Goal: Information Seeking & Learning: Learn about a topic

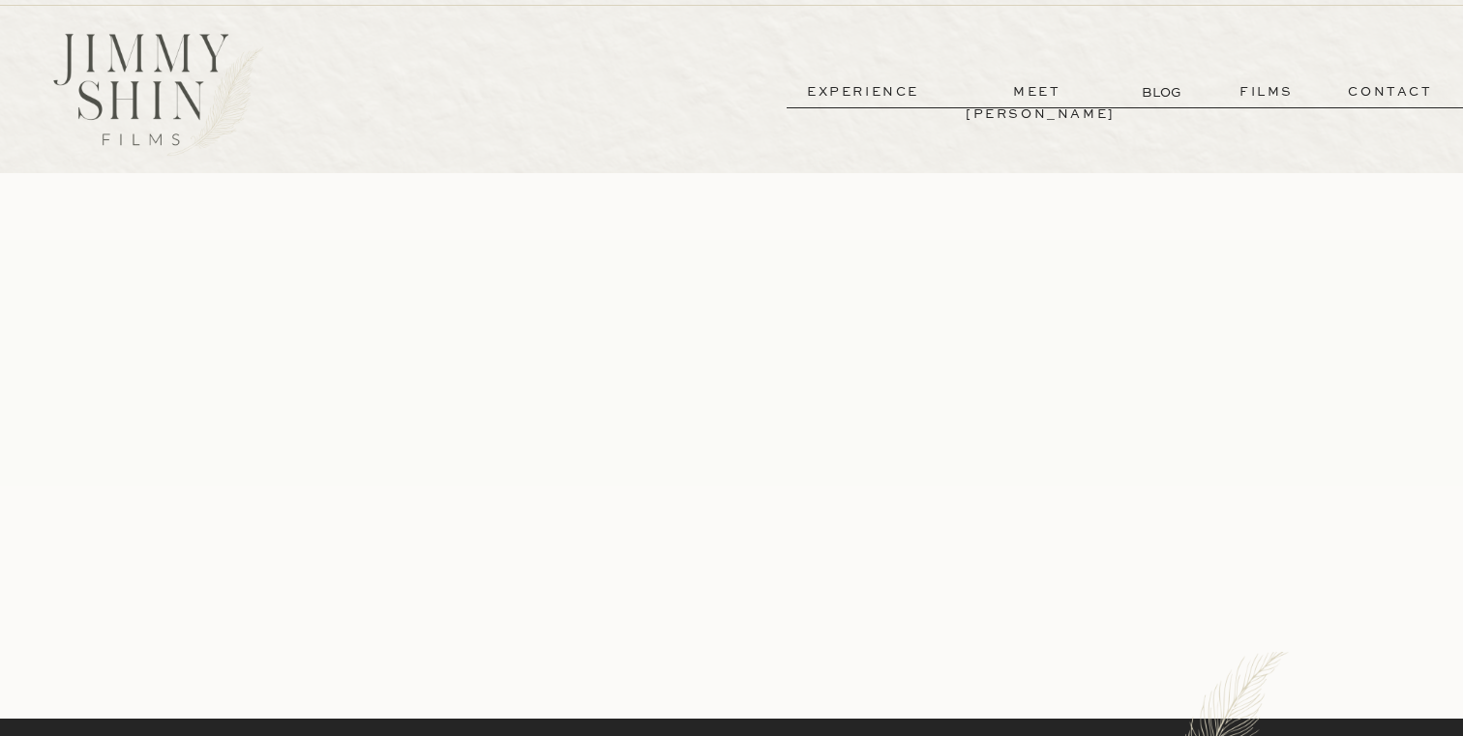
scroll to position [6, 0]
click at [1263, 82] on p "films" at bounding box center [1266, 93] width 95 height 22
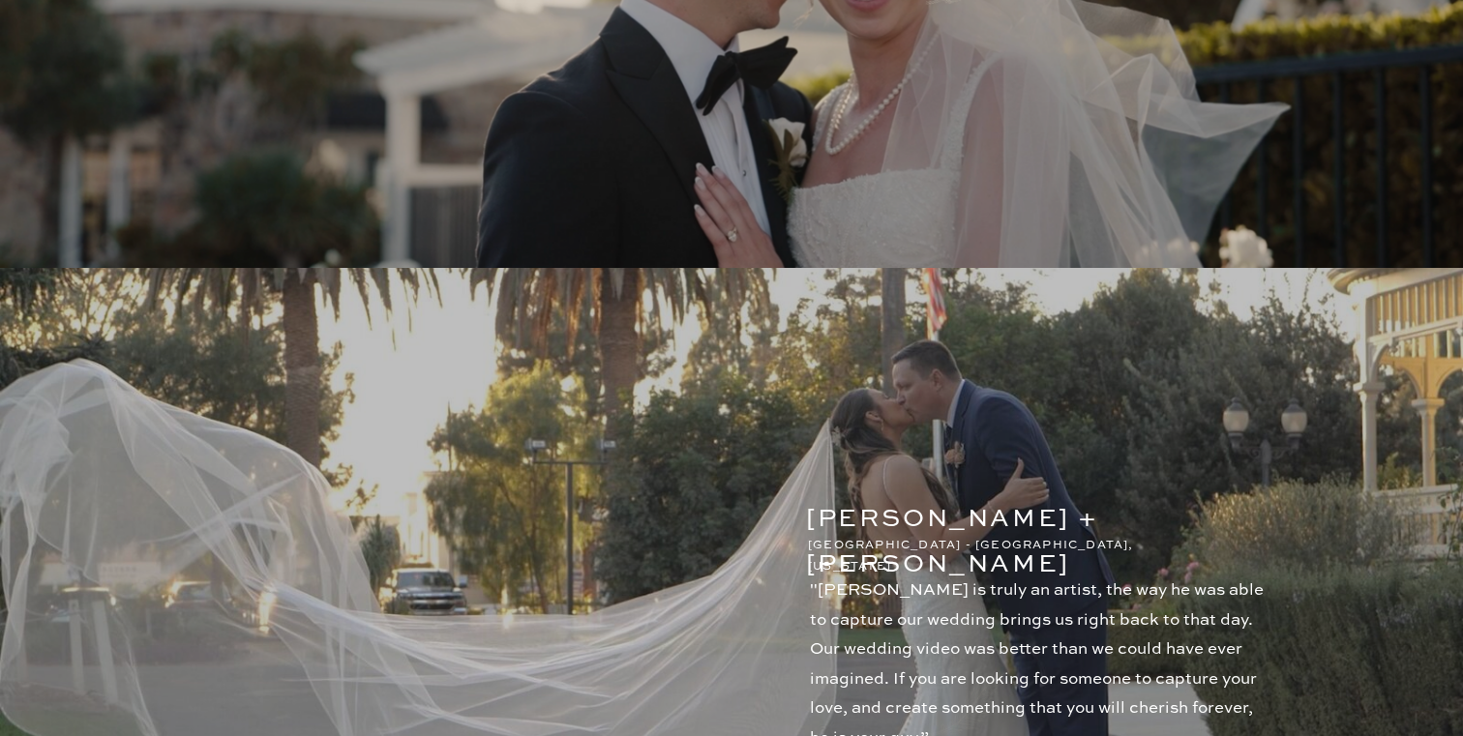
scroll to position [3228, 0]
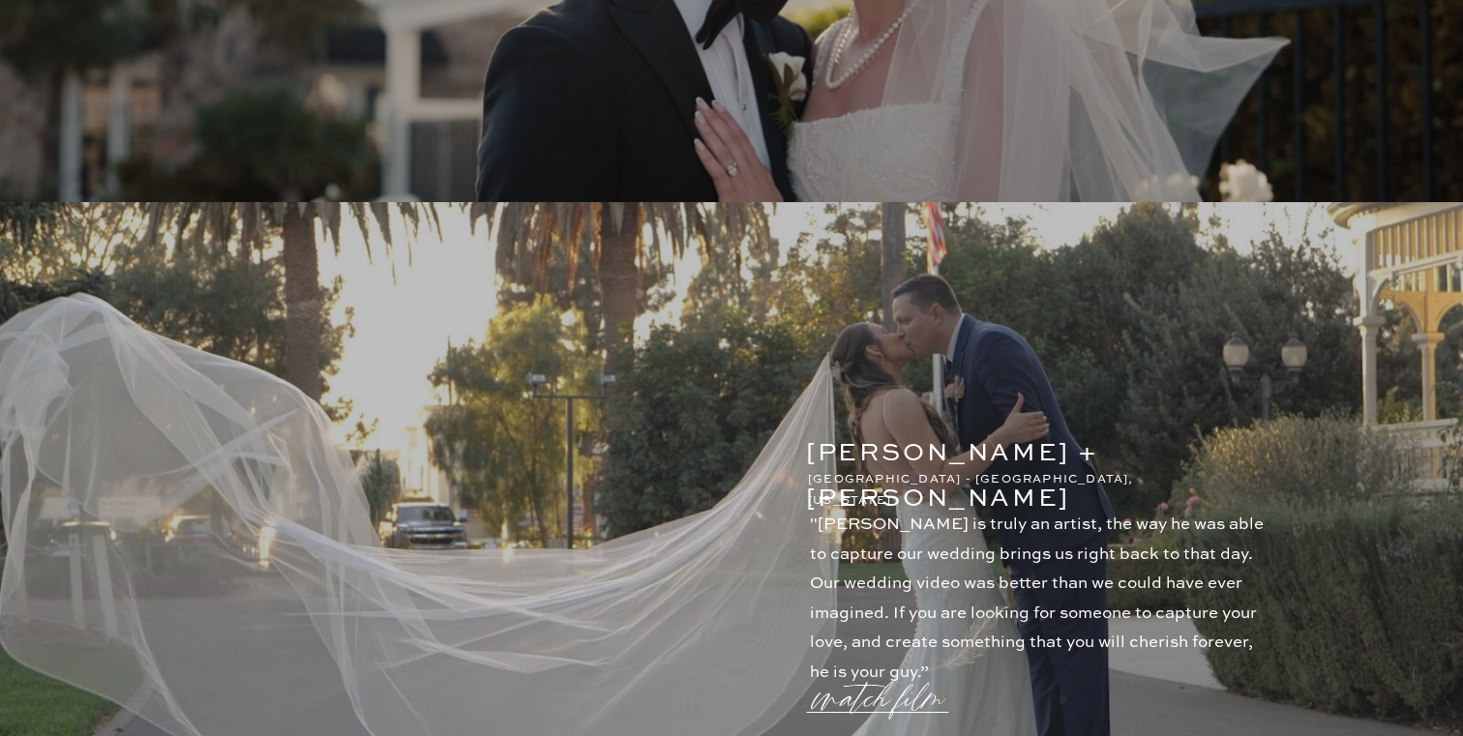
click at [900, 702] on p "watch film" at bounding box center [883, 687] width 139 height 74
click at [1200, 123] on icon at bounding box center [1195, 122] width 57 height 57
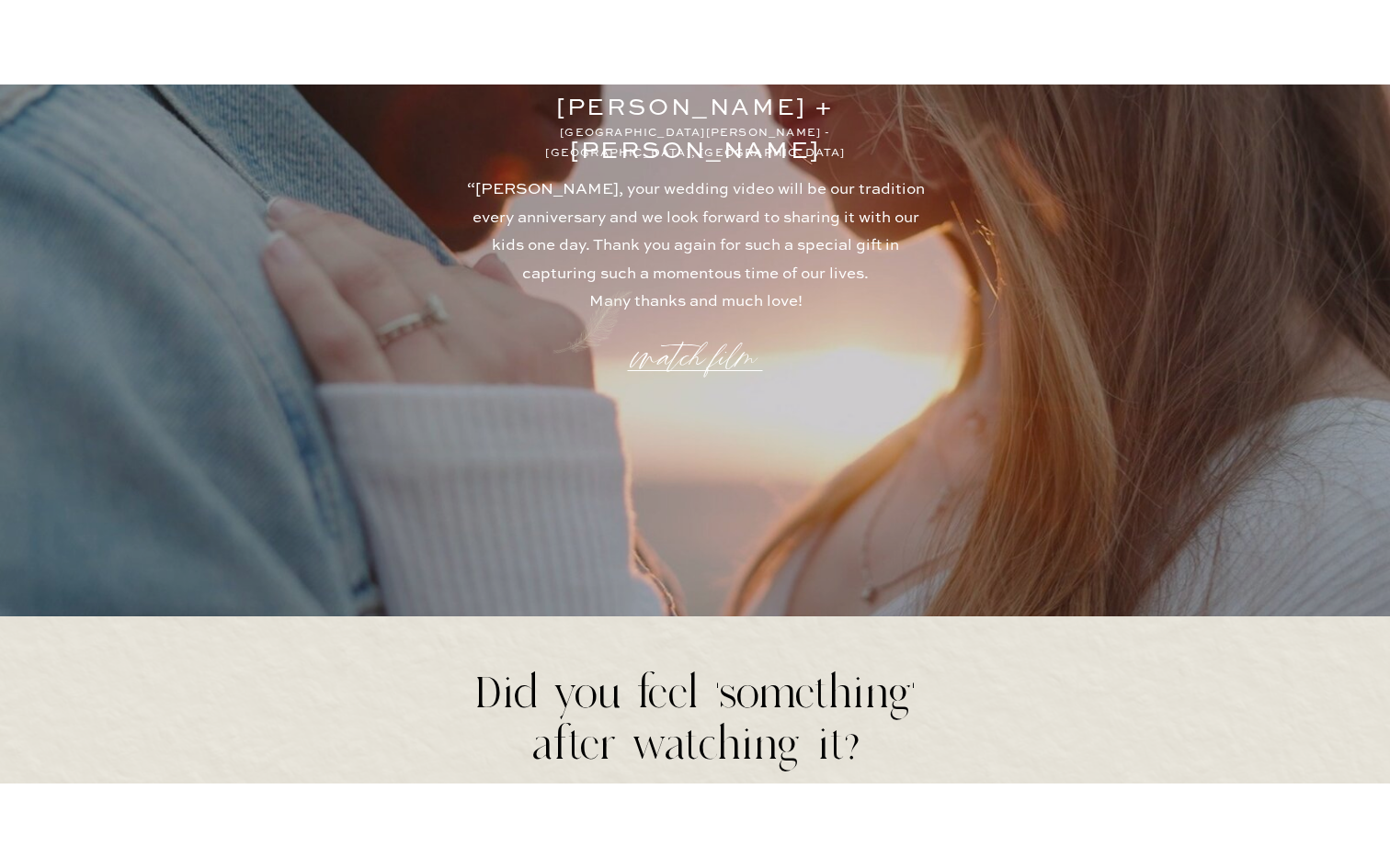
scroll to position [5040, 0]
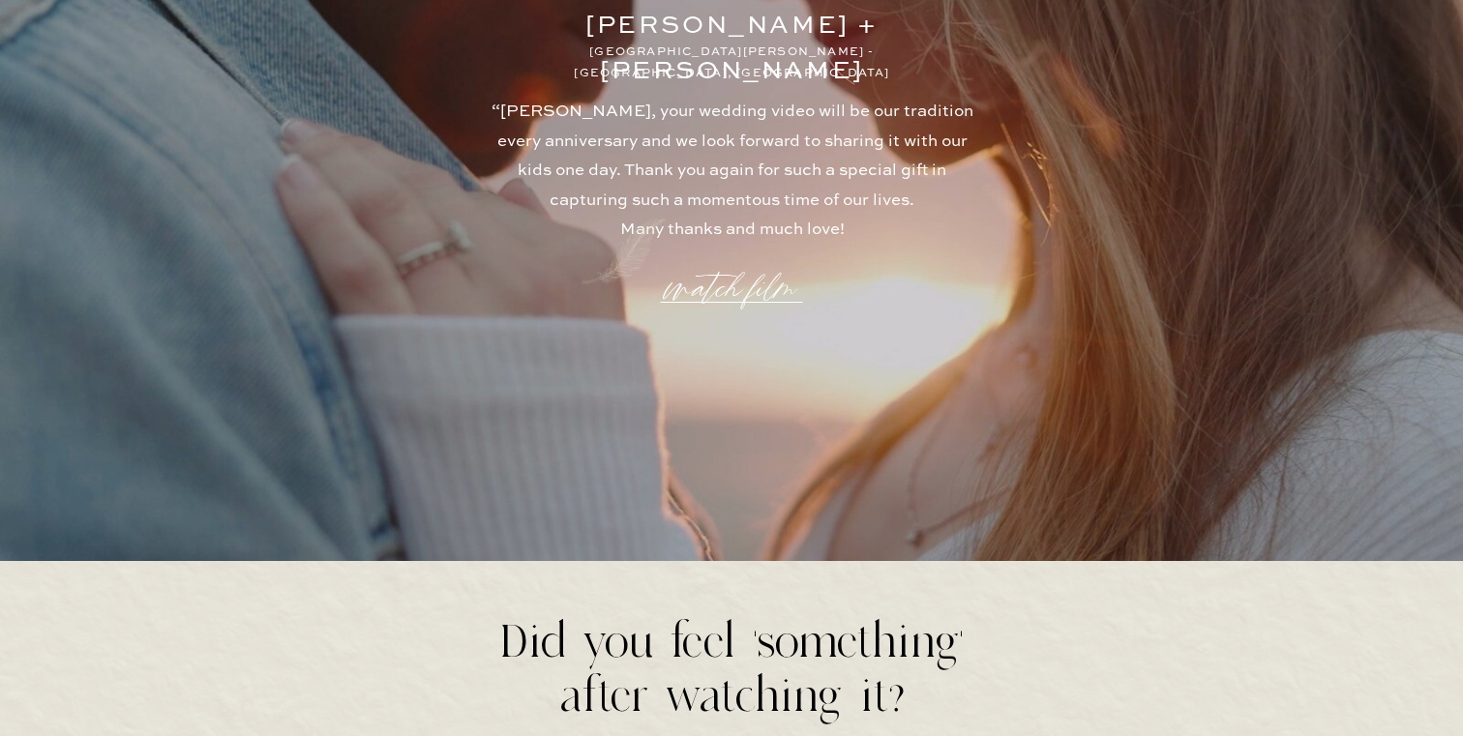
click at [749, 276] on p "watch film" at bounding box center [731, 277] width 139 height 74
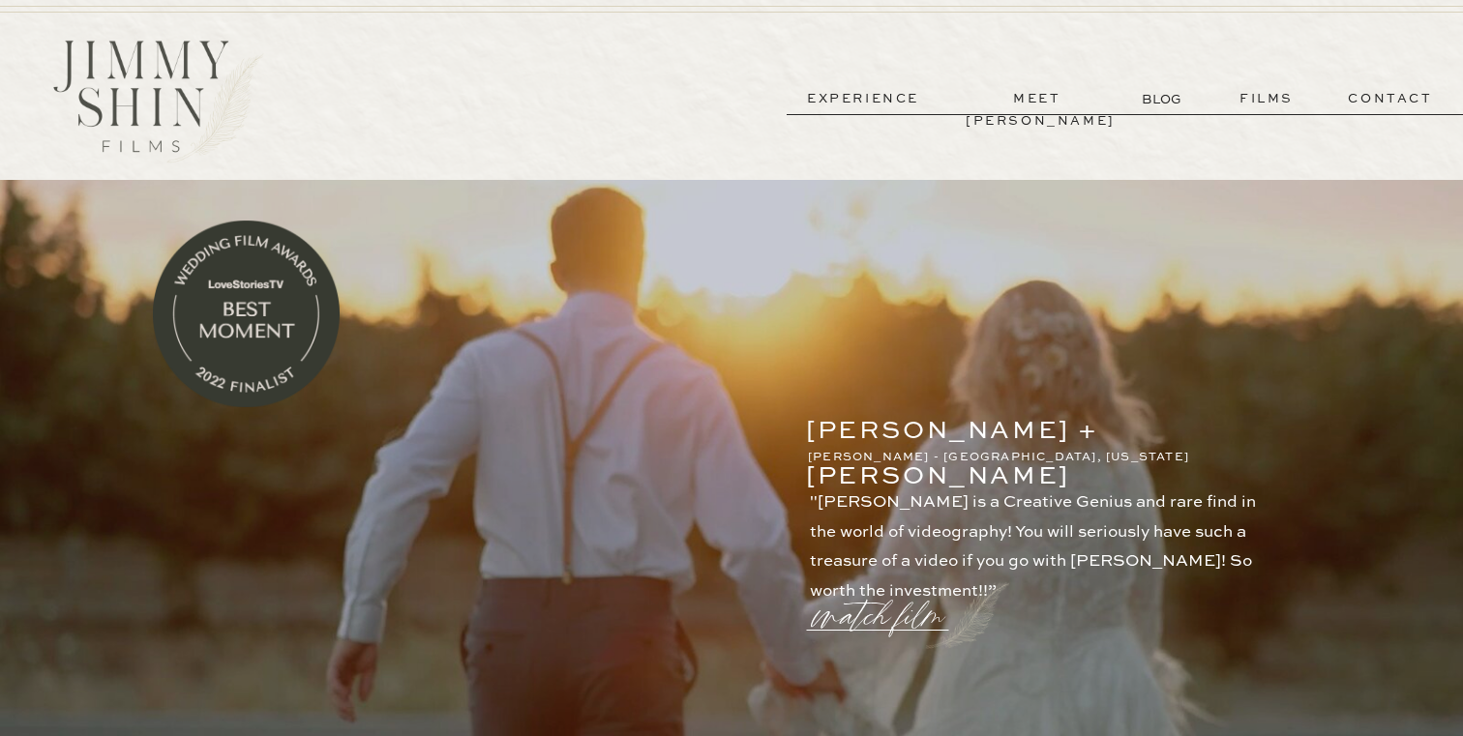
click at [1019, 93] on p "meet [PERSON_NAME]" at bounding box center [1036, 99] width 143 height 22
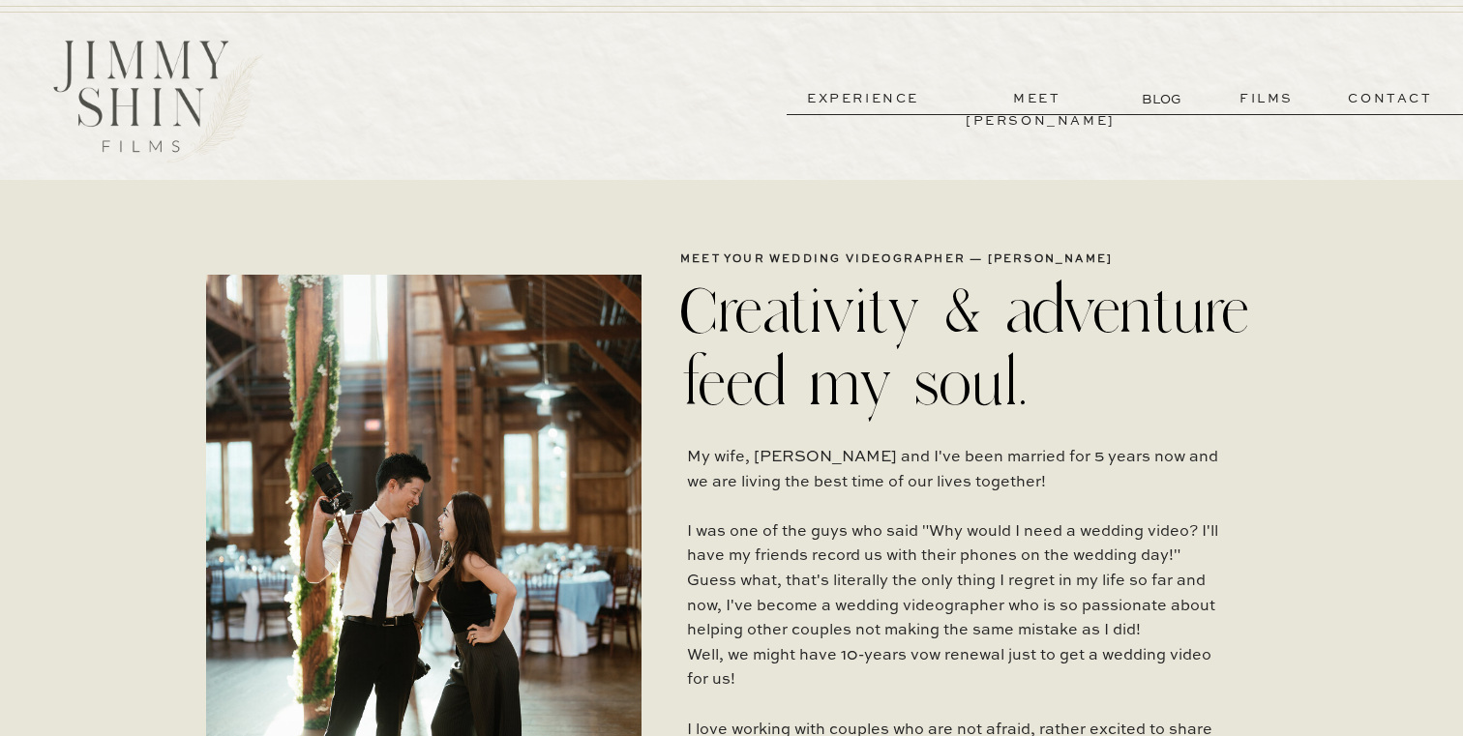
click at [917, 97] on p "experience" at bounding box center [862, 99] width 143 height 22
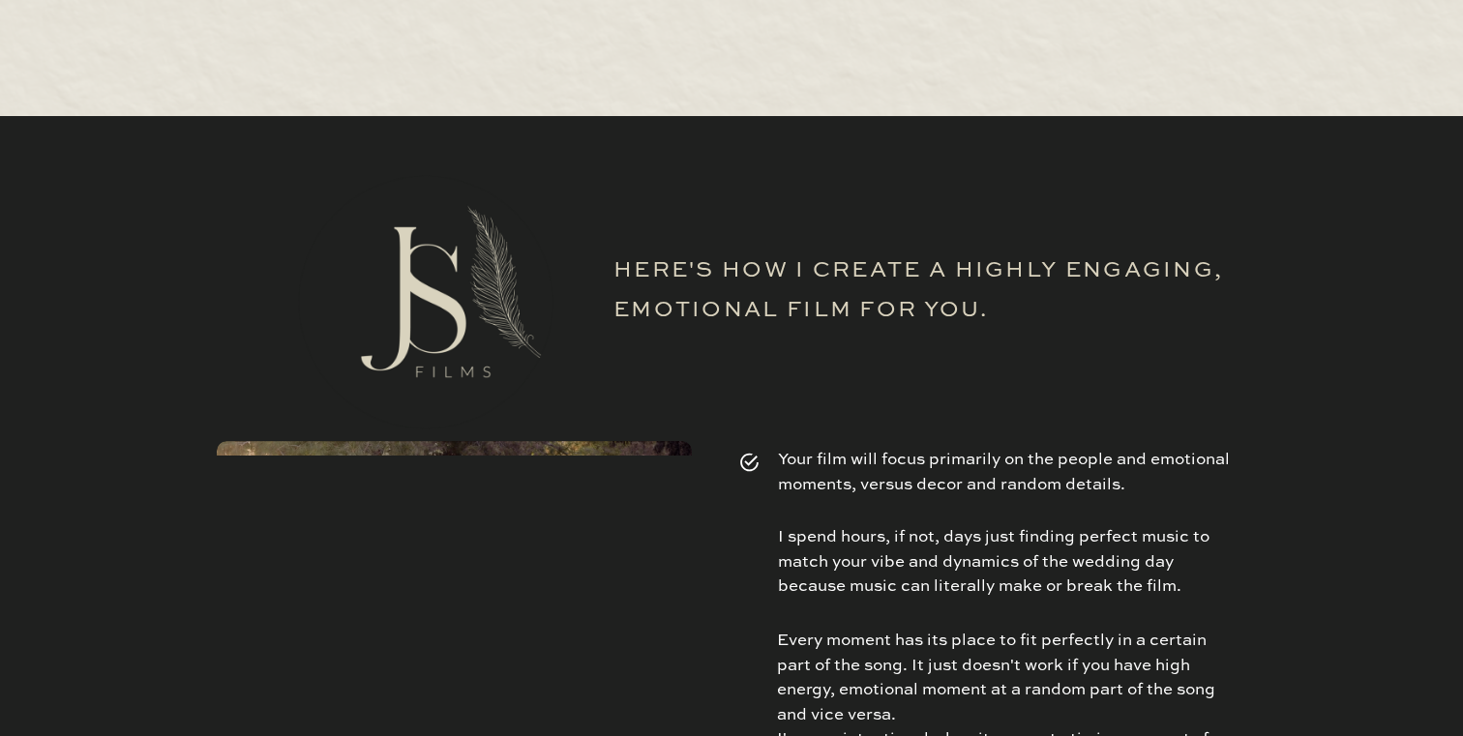
scroll to position [6366, 0]
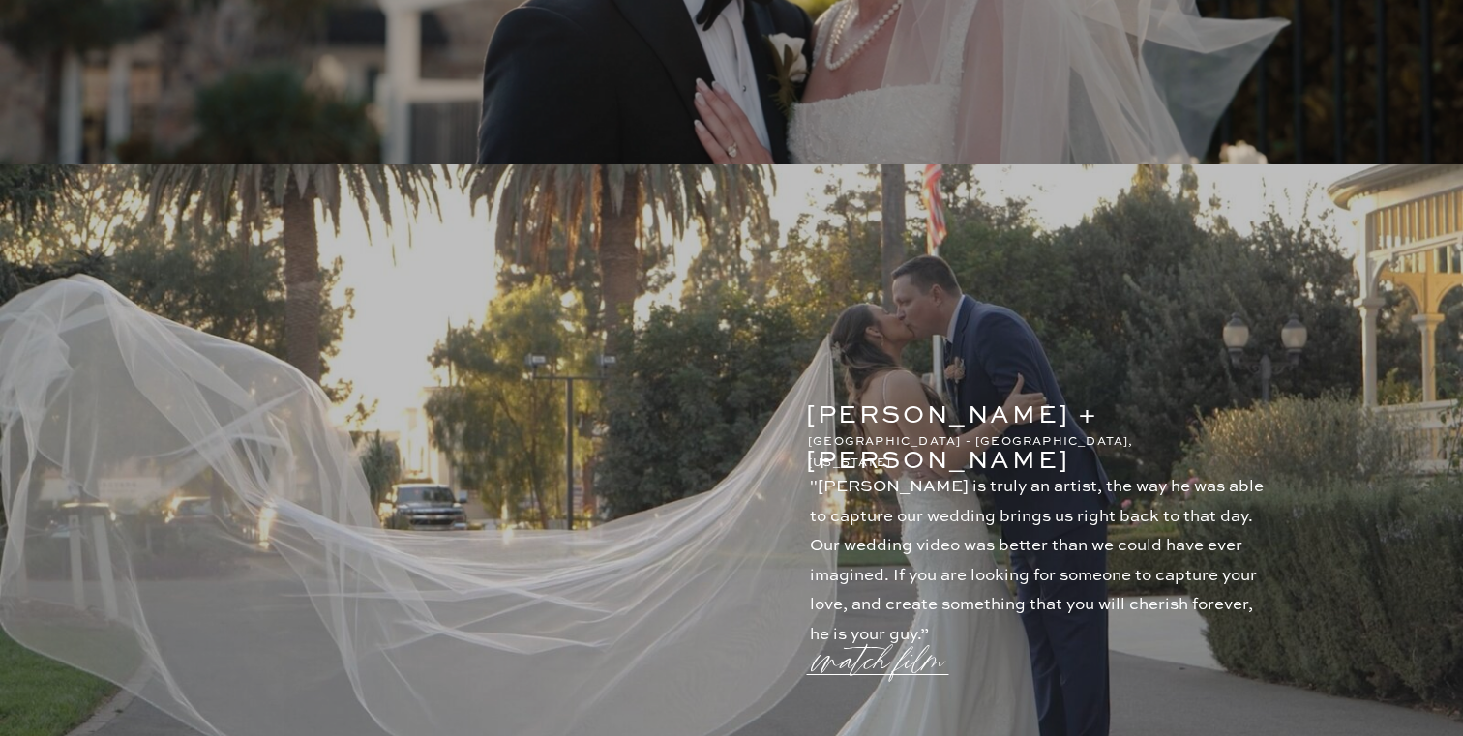
scroll to position [3398, 0]
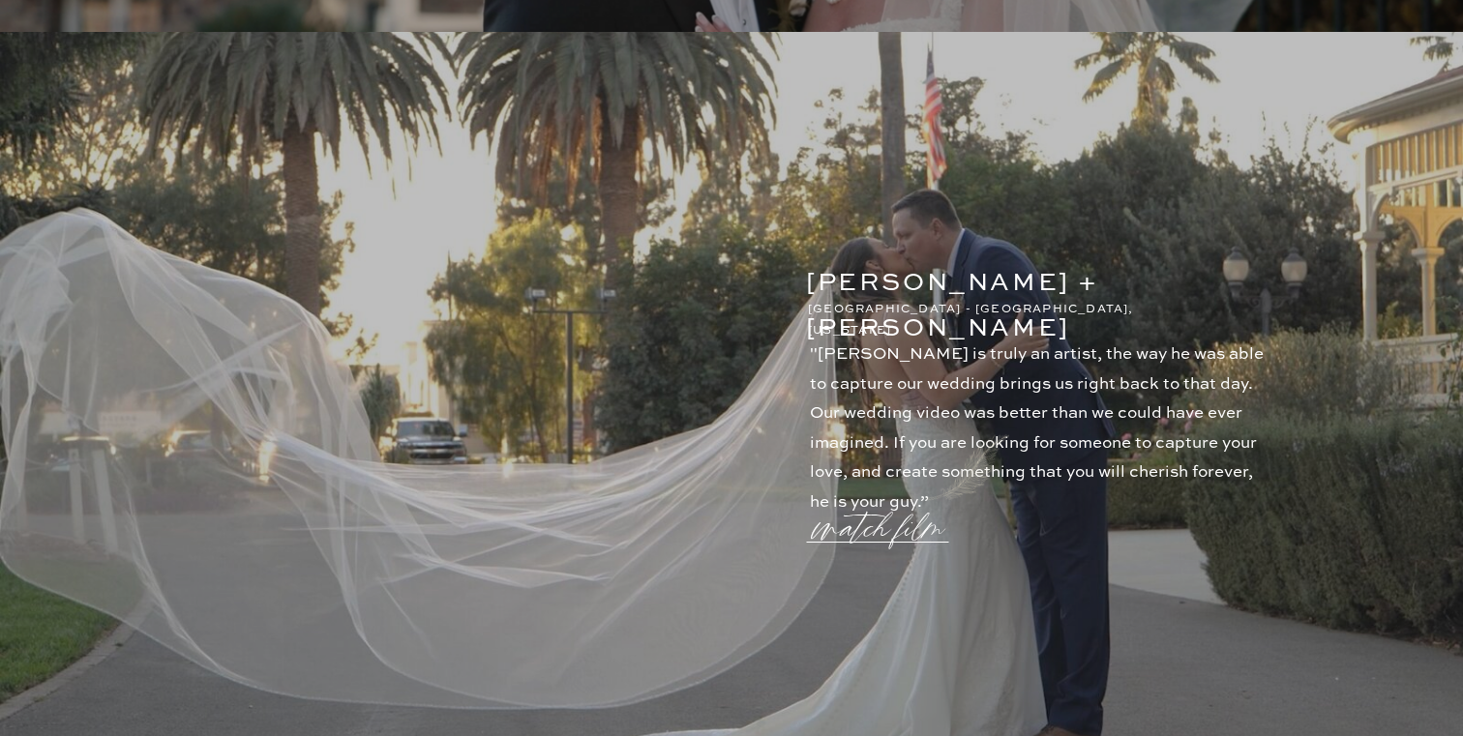
click at [890, 528] on p "watch film" at bounding box center [883, 517] width 139 height 74
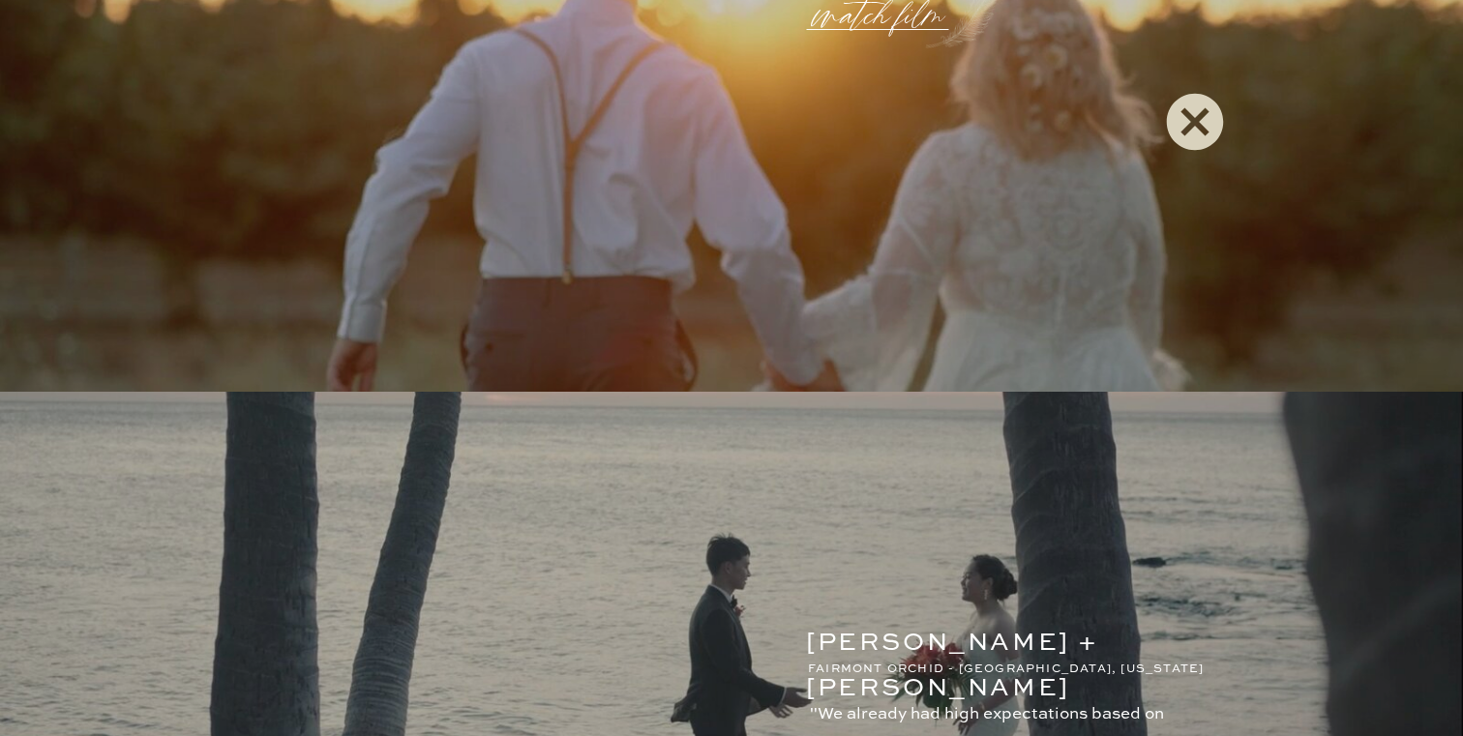
click at [1198, 101] on icon at bounding box center [1195, 122] width 57 height 57
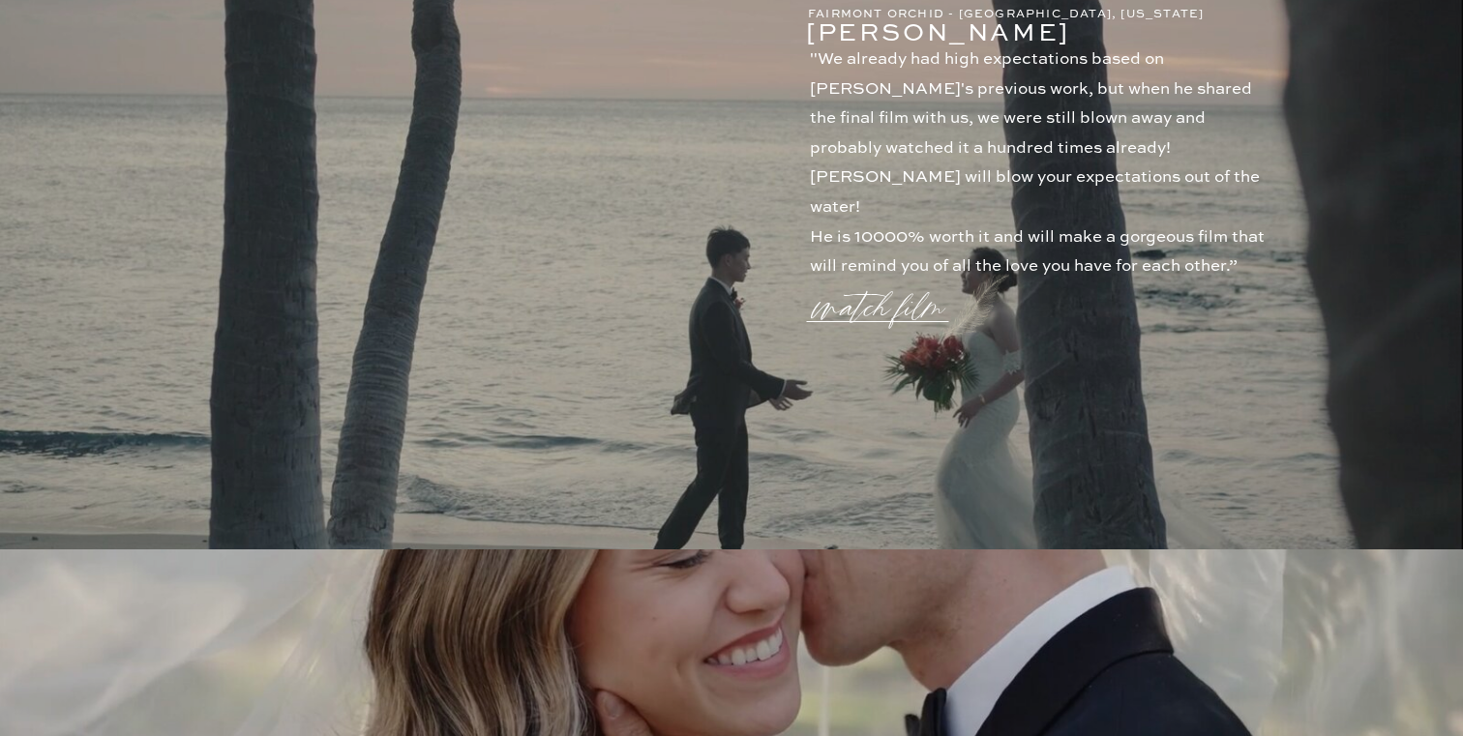
scroll to position [0, 0]
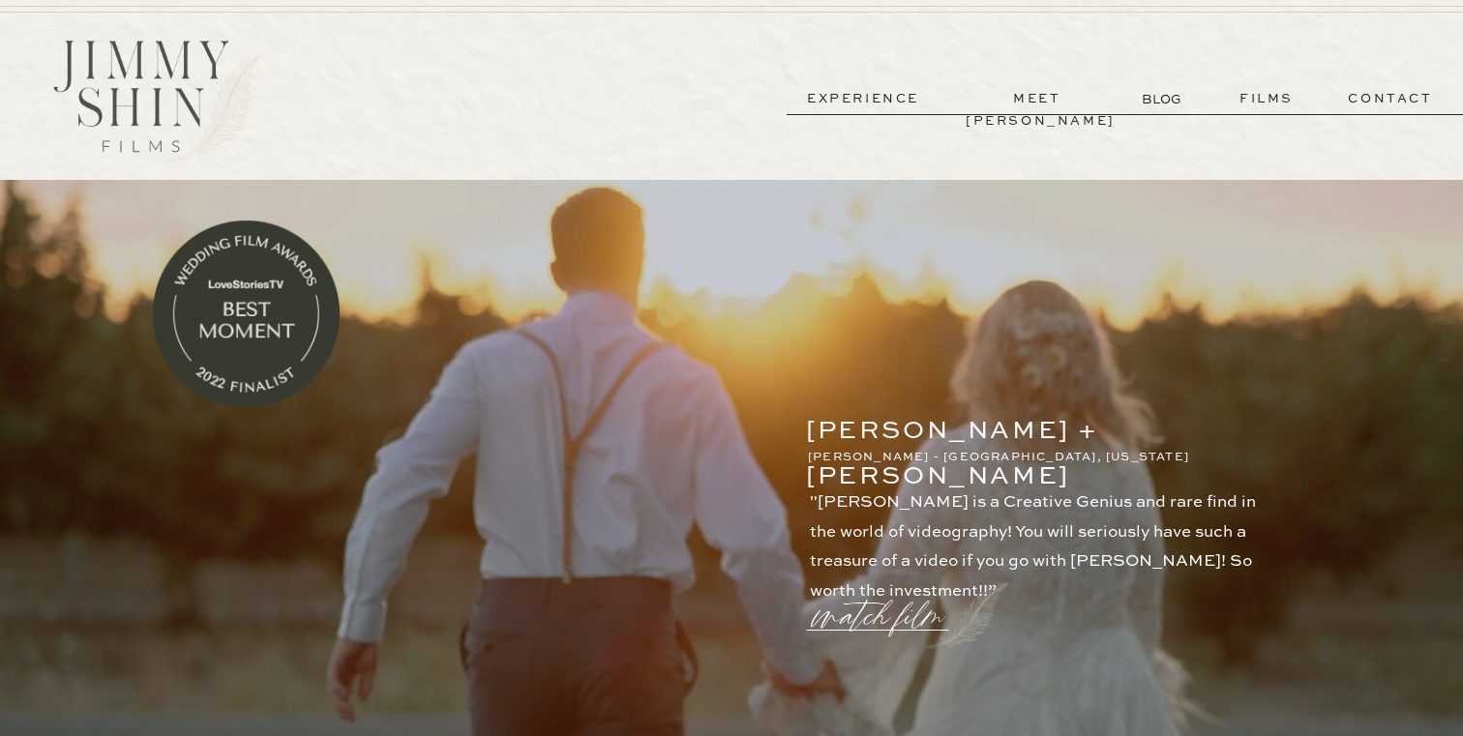
click at [1259, 93] on p "films" at bounding box center [1266, 99] width 95 height 22
click at [1270, 101] on p "films" at bounding box center [1266, 99] width 95 height 22
click at [1069, 96] on p "meet [PERSON_NAME]" at bounding box center [1036, 99] width 143 height 22
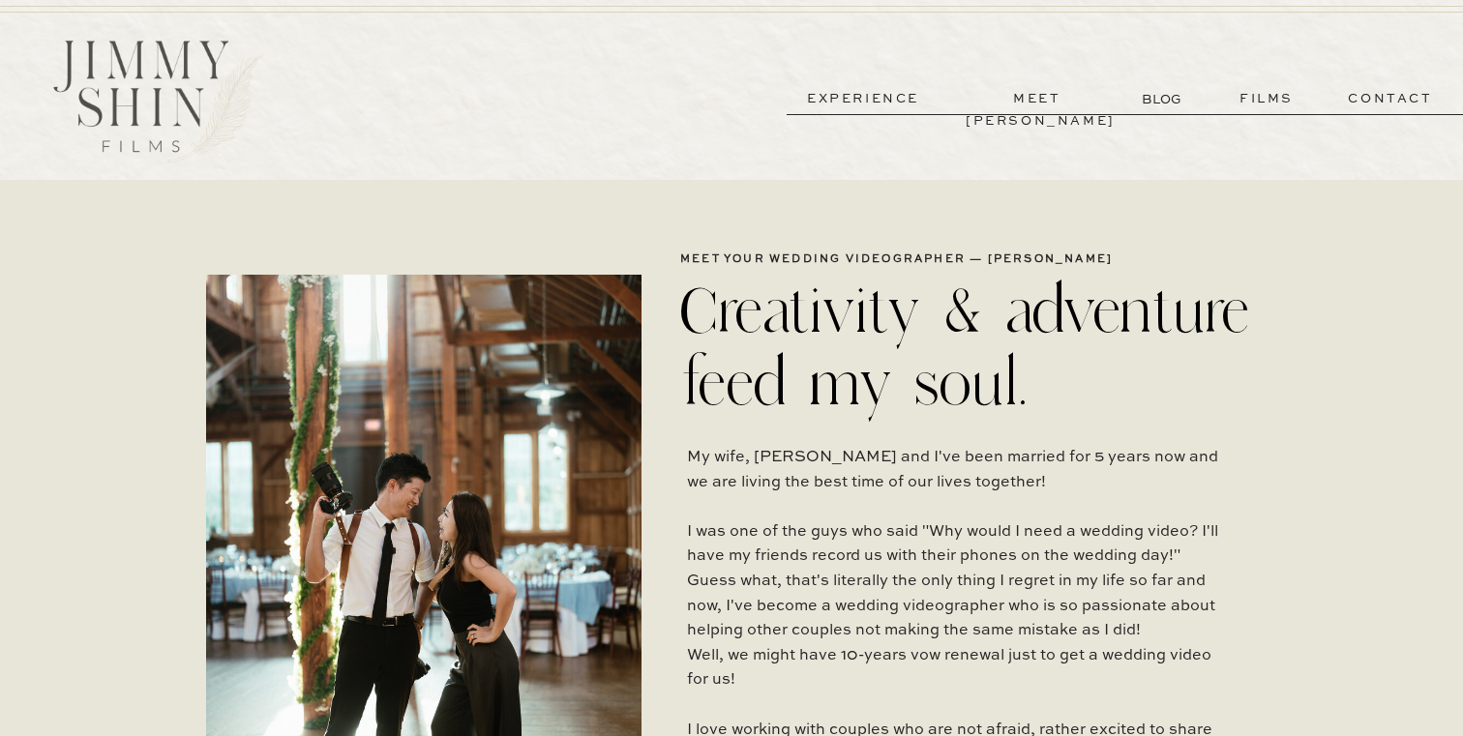
click at [1361, 104] on p "contact" at bounding box center [1389, 99] width 139 height 22
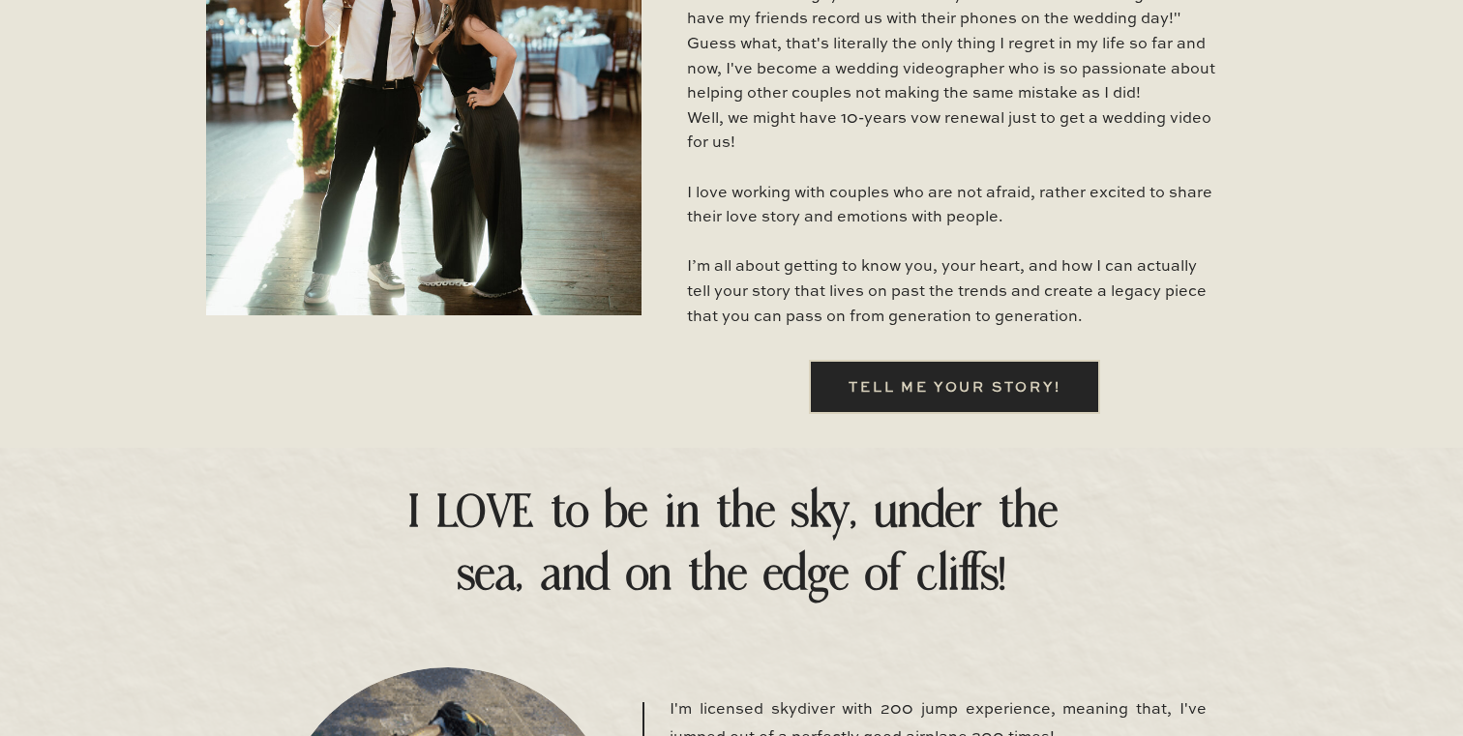
scroll to position [598, 0]
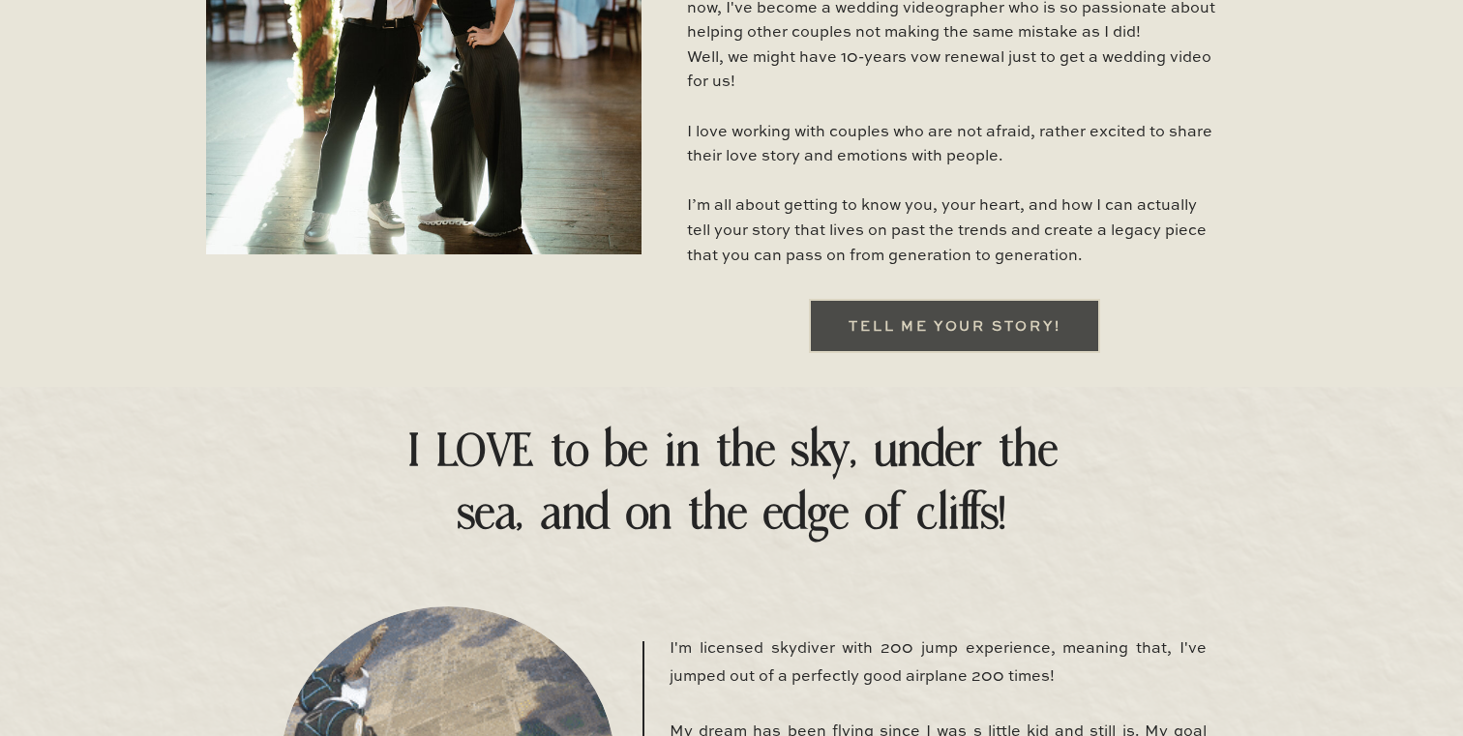
click at [867, 309] on div at bounding box center [954, 326] width 291 height 54
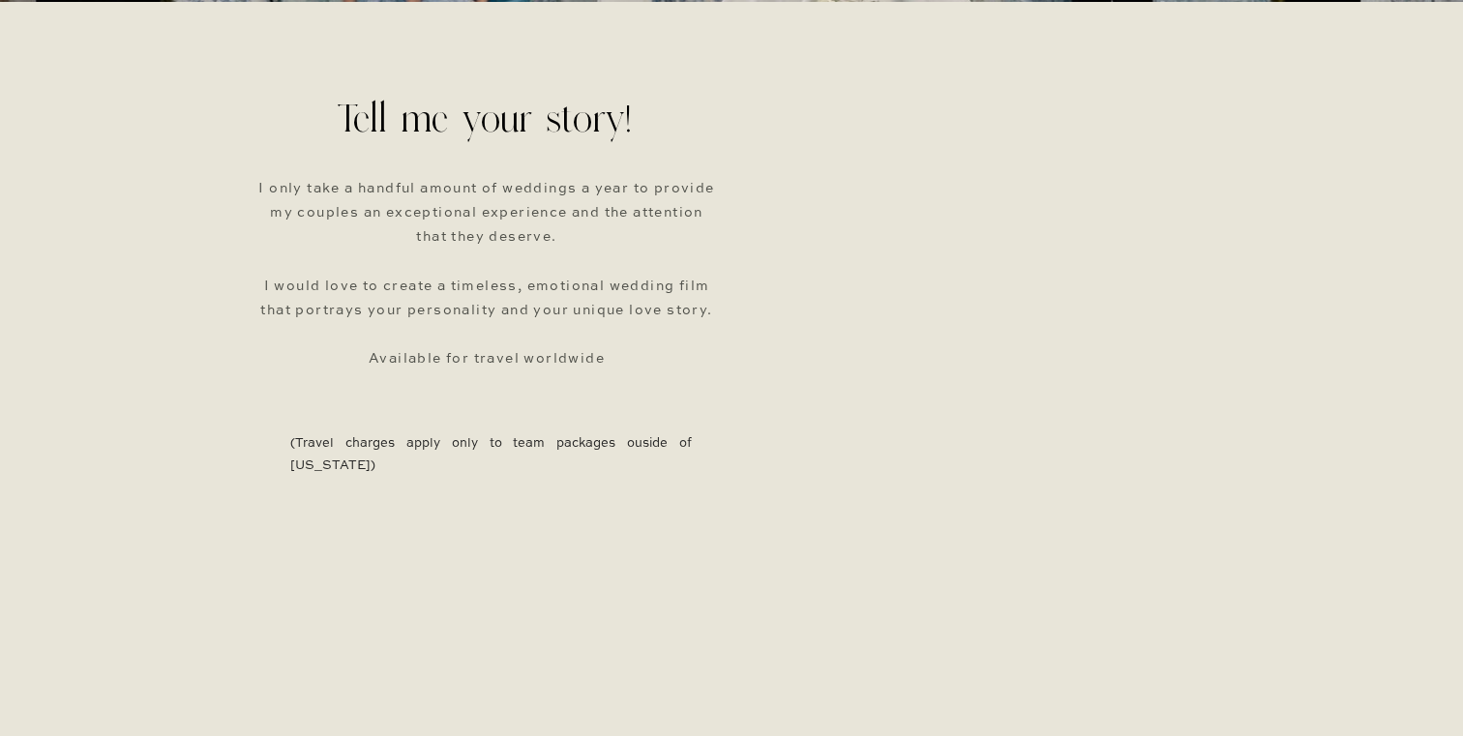
scroll to position [640, 0]
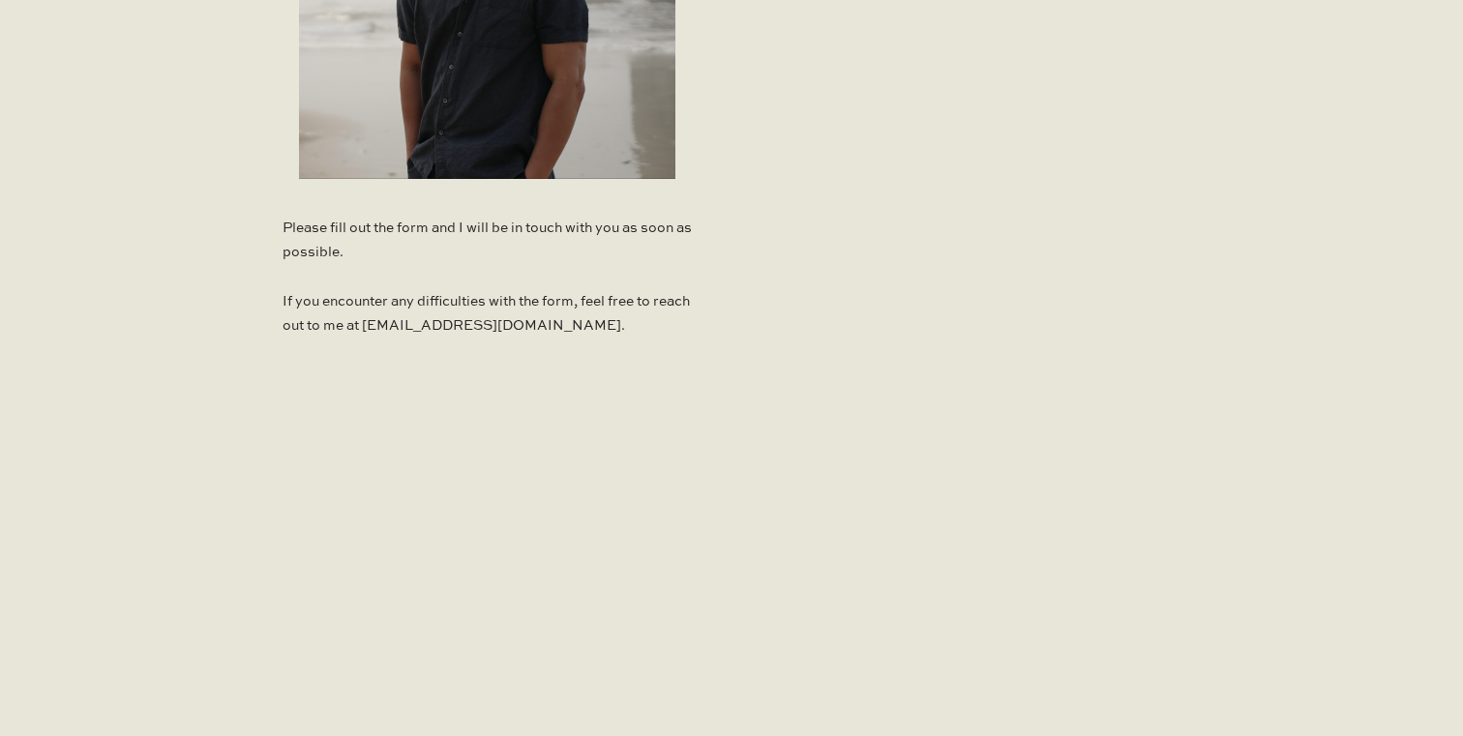
scroll to position [1363, 0]
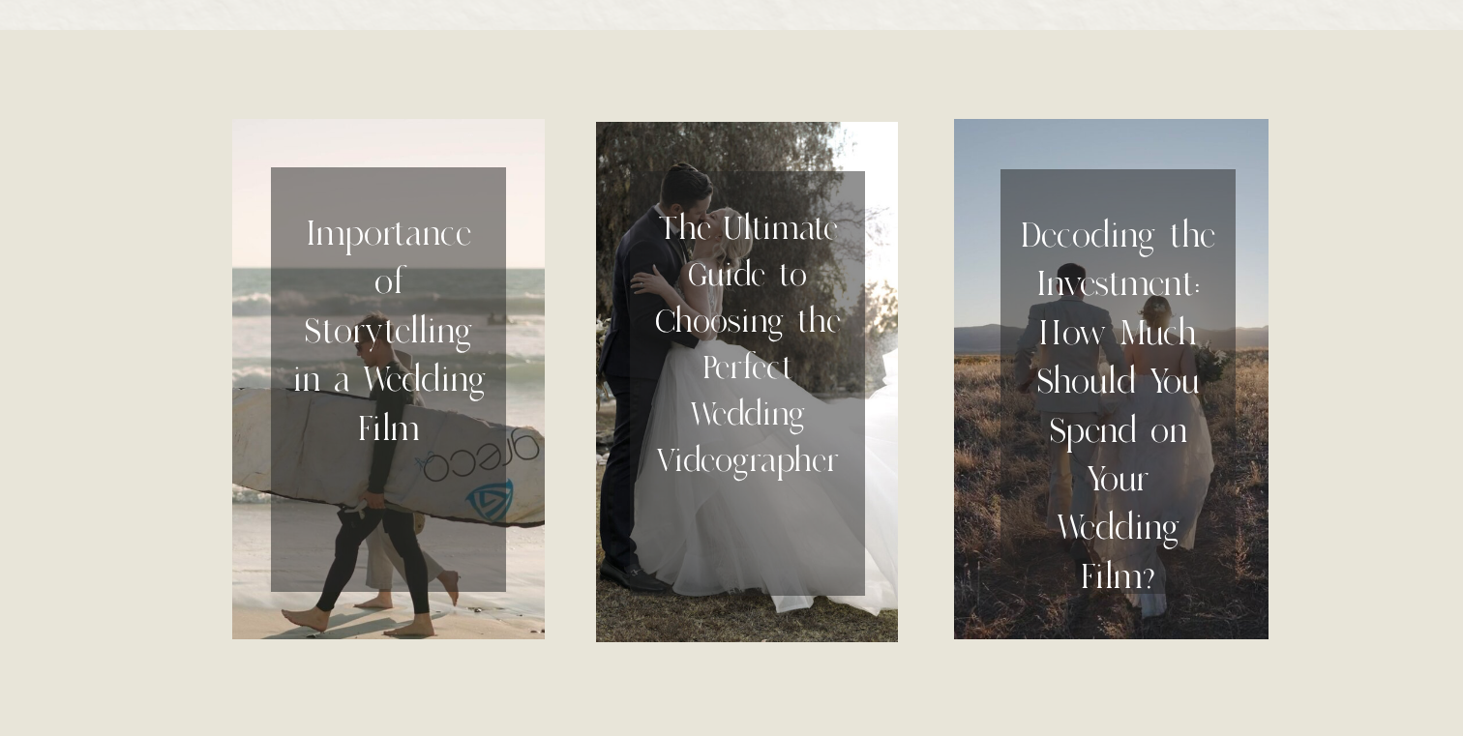
scroll to position [6252, 0]
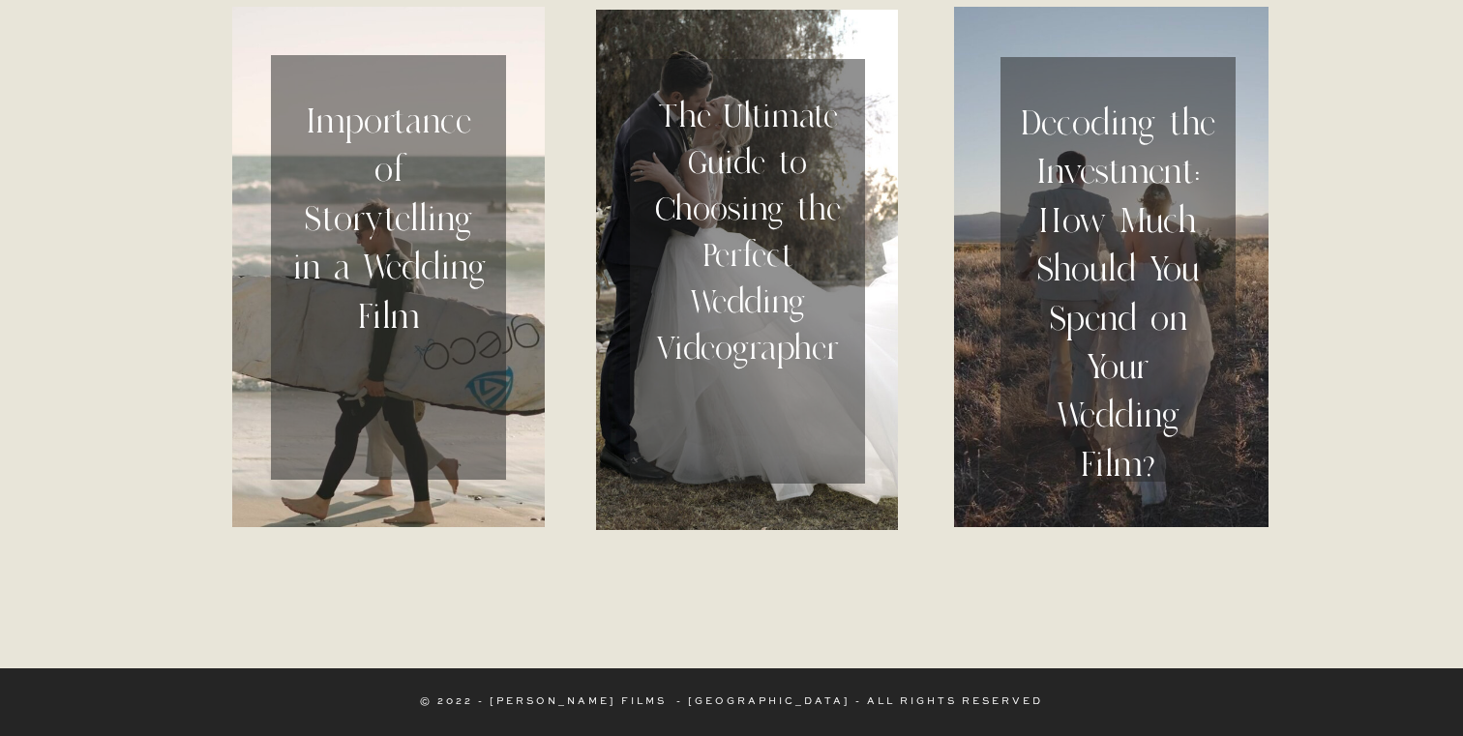
click at [1086, 247] on h2 "Decoding the Investment: How Much Should You Spend on Your Wedding Film?" at bounding box center [1117, 278] width 194 height 358
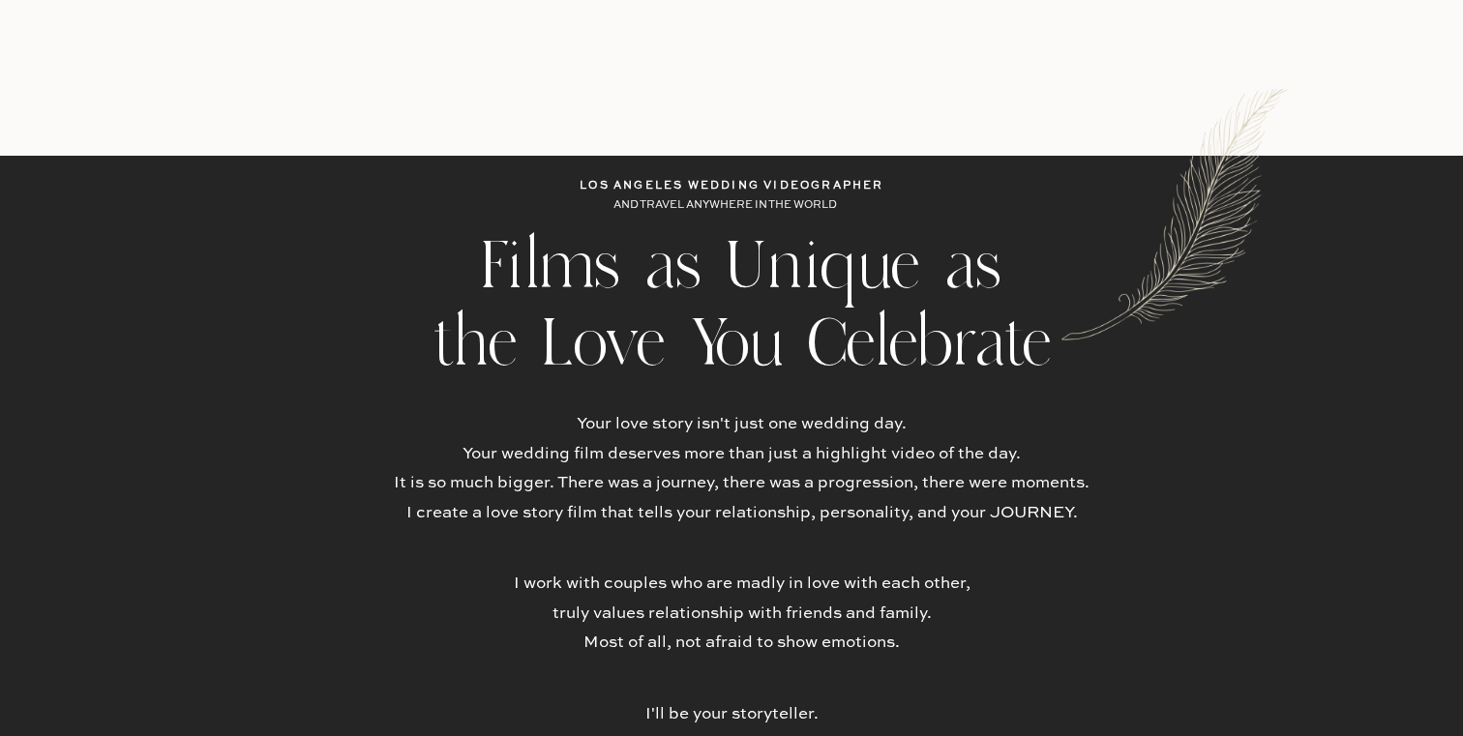
scroll to position [0, 0]
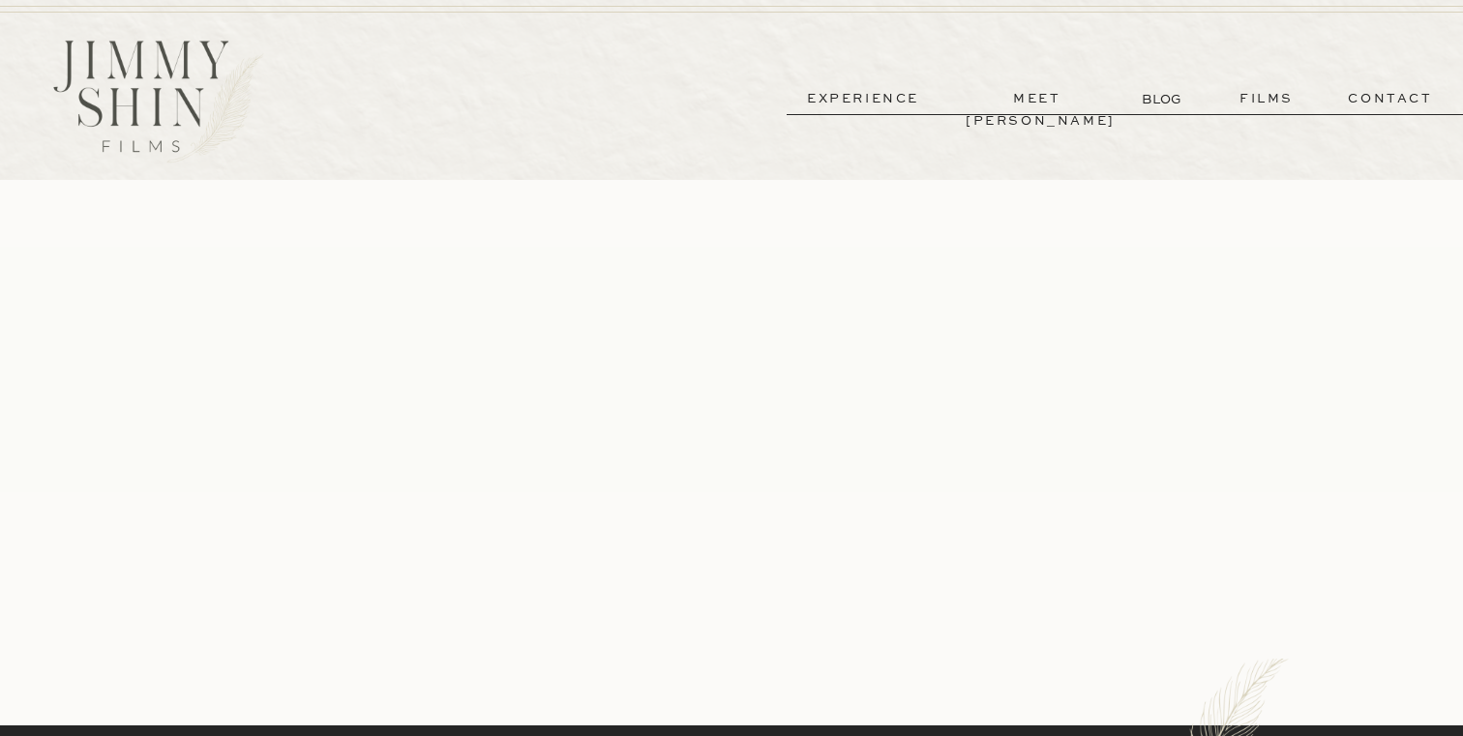
click at [1252, 107] on p "films" at bounding box center [1266, 99] width 95 height 22
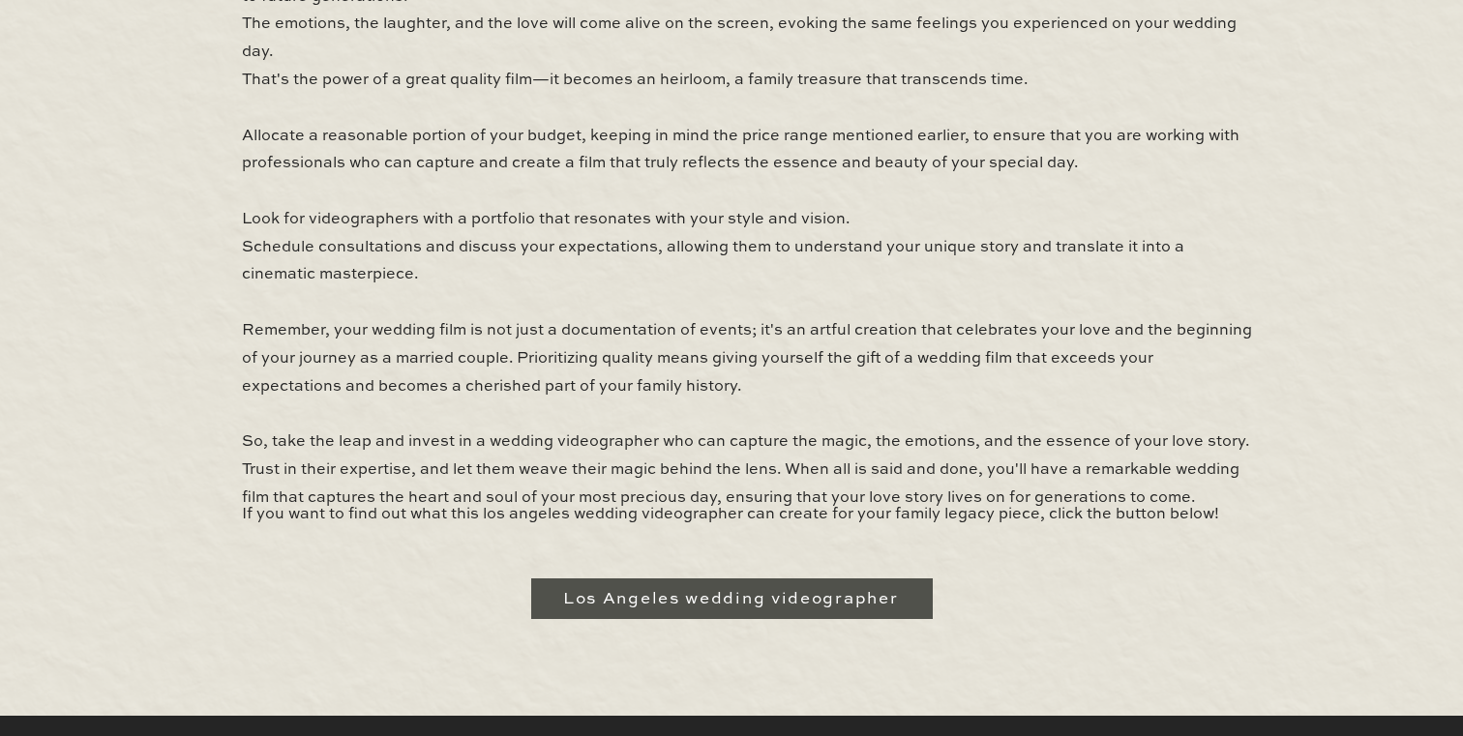
scroll to position [1804, 0]
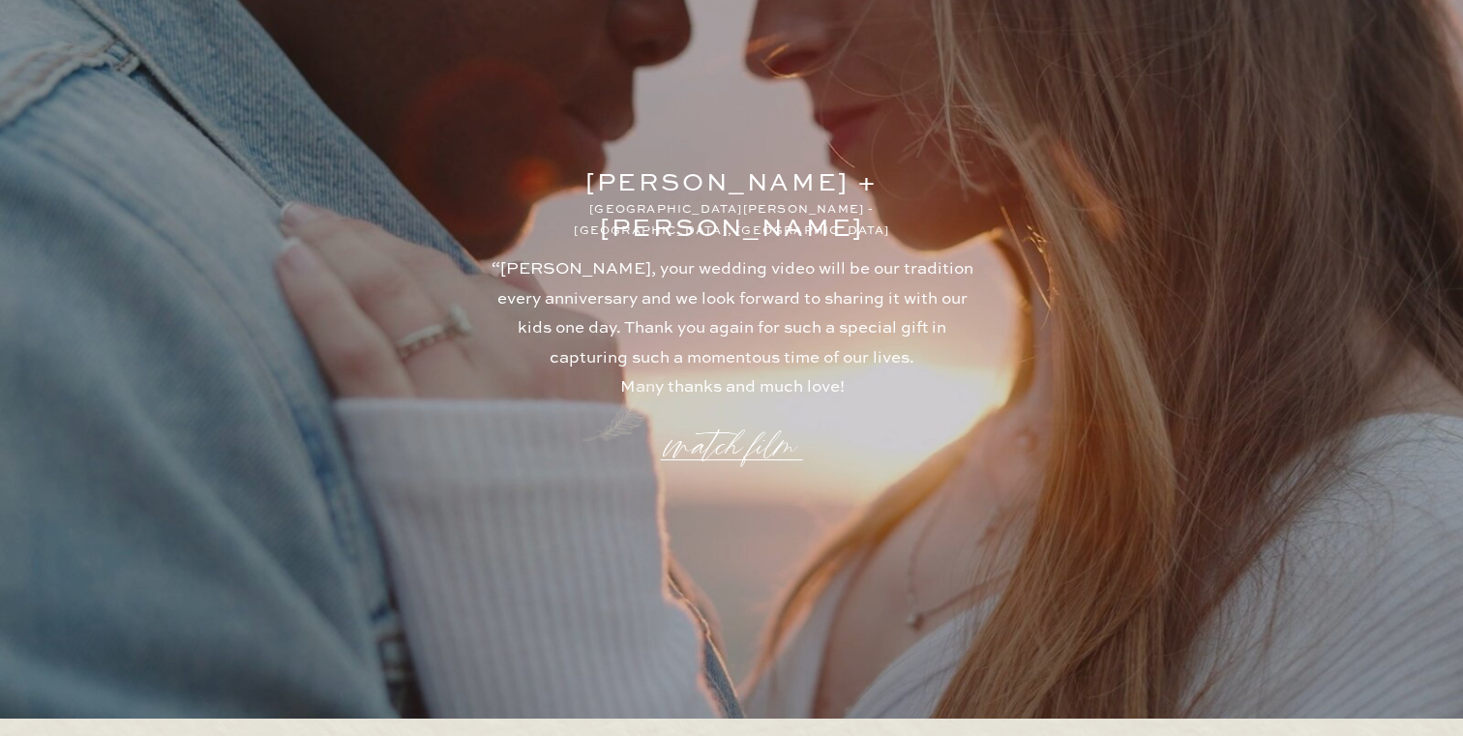
scroll to position [5147, 0]
